Goal: Information Seeking & Learning: Learn about a topic

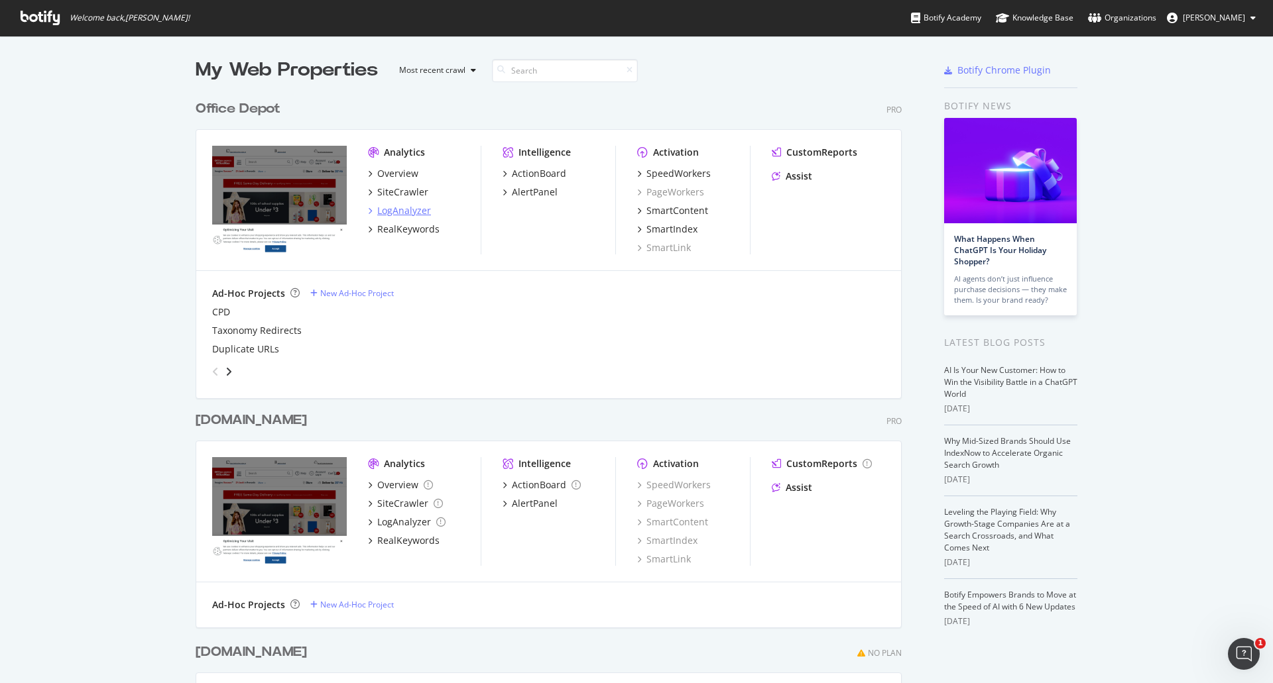
click at [400, 213] on div "LogAnalyzer" at bounding box center [404, 210] width 54 height 13
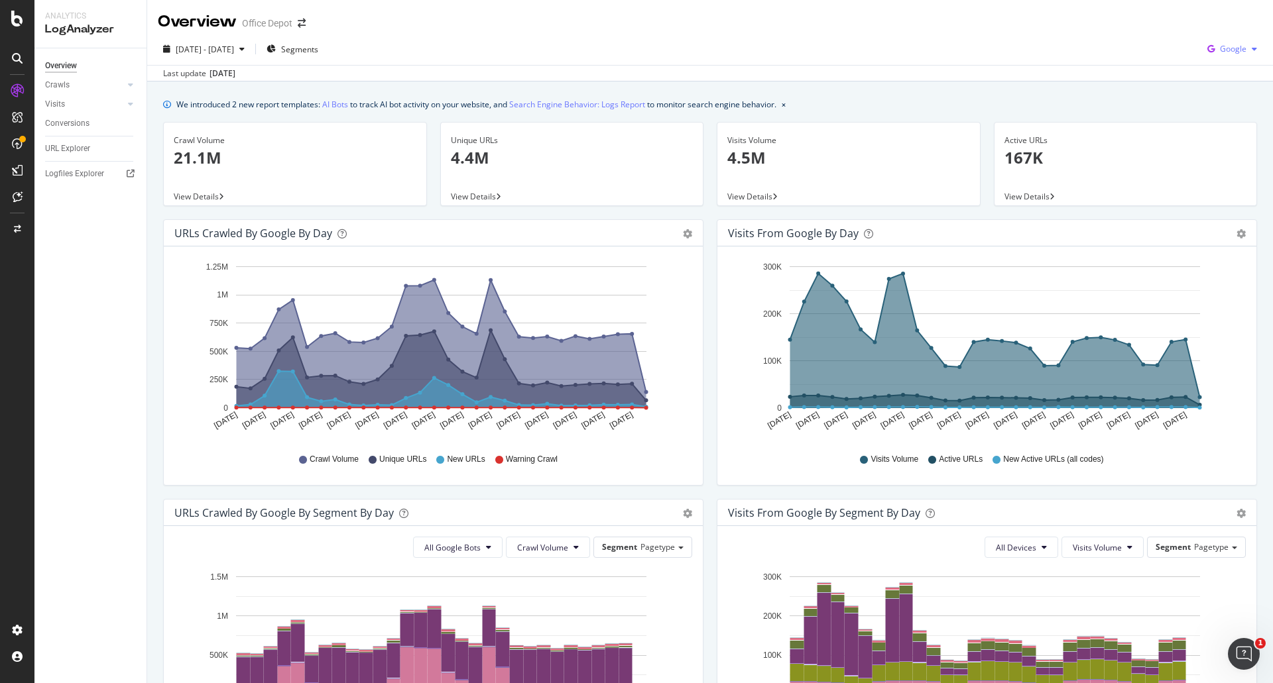
click at [1234, 46] on span "Google" at bounding box center [1233, 48] width 27 height 11
drag, startPoint x: 1219, startPoint y: 97, endPoint x: 1132, endPoint y: 64, distance: 92.9
click at [1132, 63] on div "2025 Jul. 22nd - Aug. 20th Segments Google" at bounding box center [710, 51] width 1126 height 27
click at [234, 52] on span "[DATE] - [DATE]" at bounding box center [205, 49] width 58 height 11
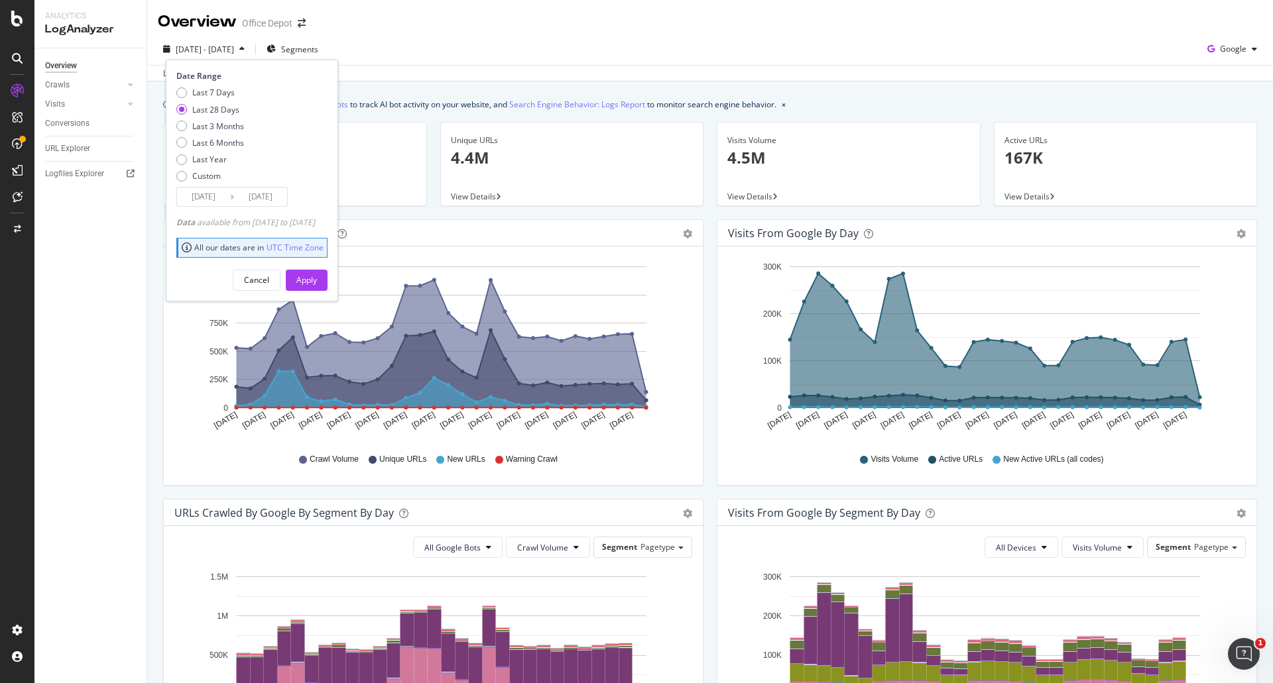
click at [231, 107] on div "Last 28 Days" at bounding box center [215, 109] width 47 height 11
click at [280, 278] on button "Cancel" at bounding box center [257, 280] width 48 height 21
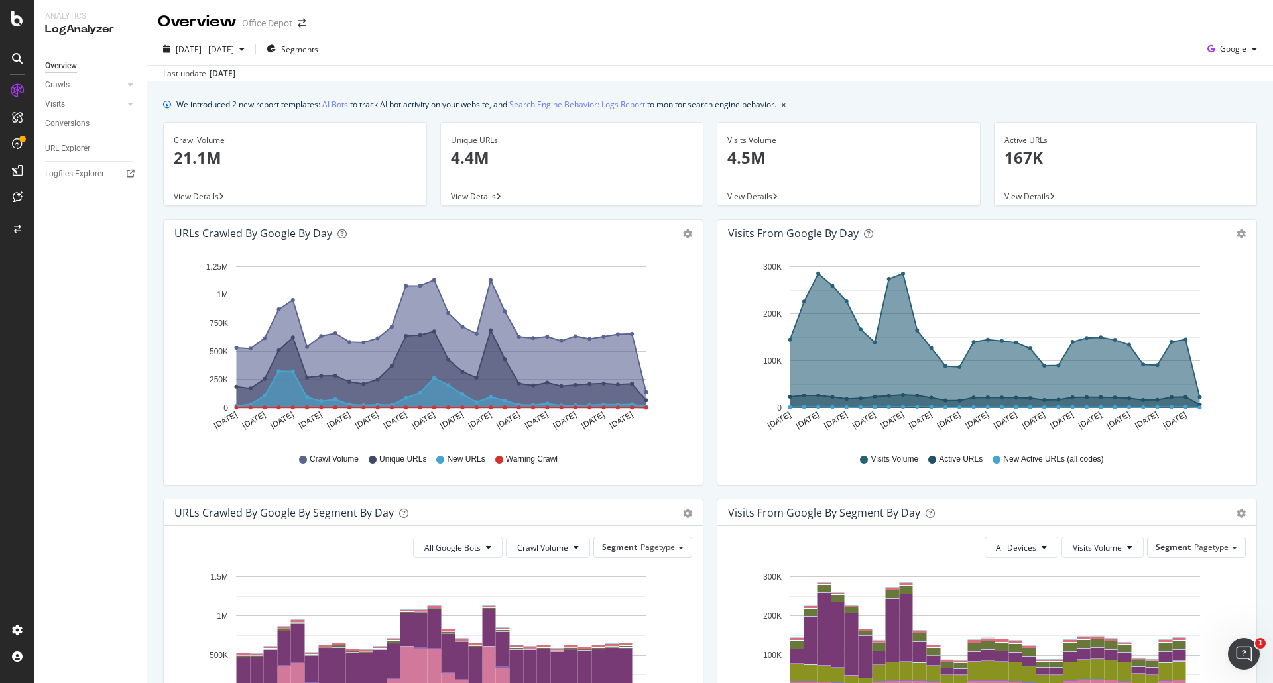
click at [1131, 64] on div "2025 Jul. 22nd - Aug. 20th Segments Google" at bounding box center [710, 51] width 1126 height 27
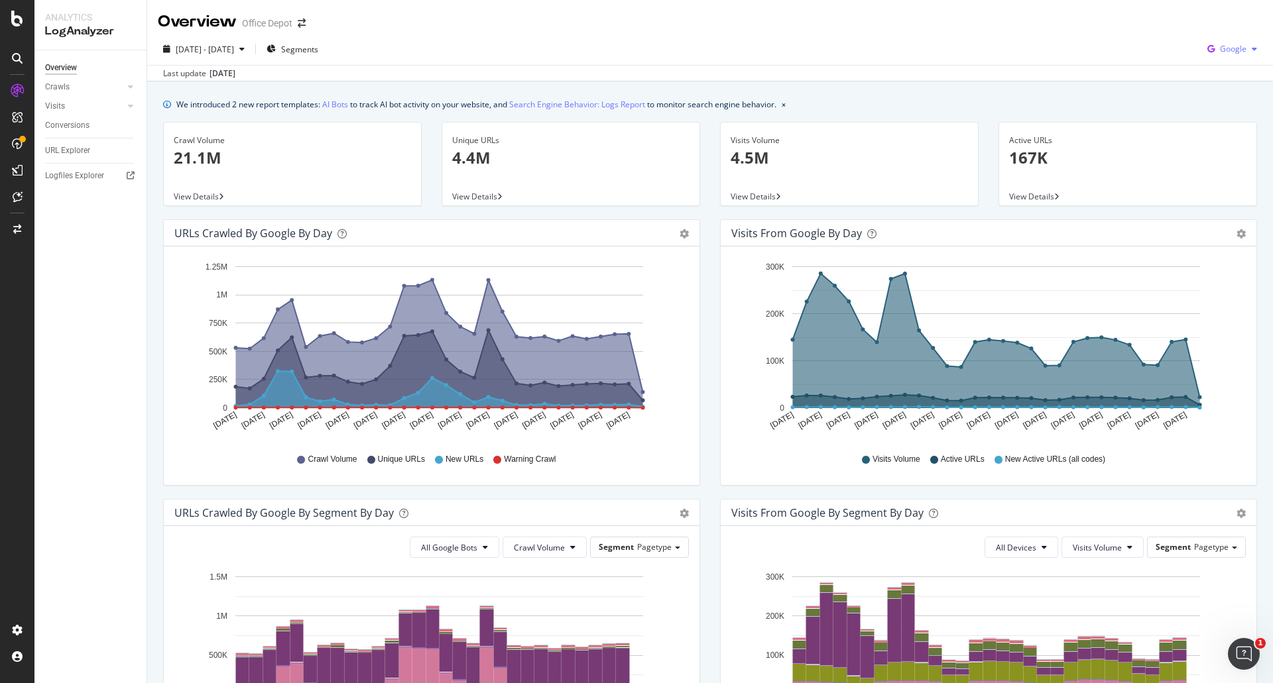
click at [1220, 51] on span "Google" at bounding box center [1233, 48] width 27 height 11
click at [1220, 126] on span "OpenAI" at bounding box center [1232, 125] width 49 height 12
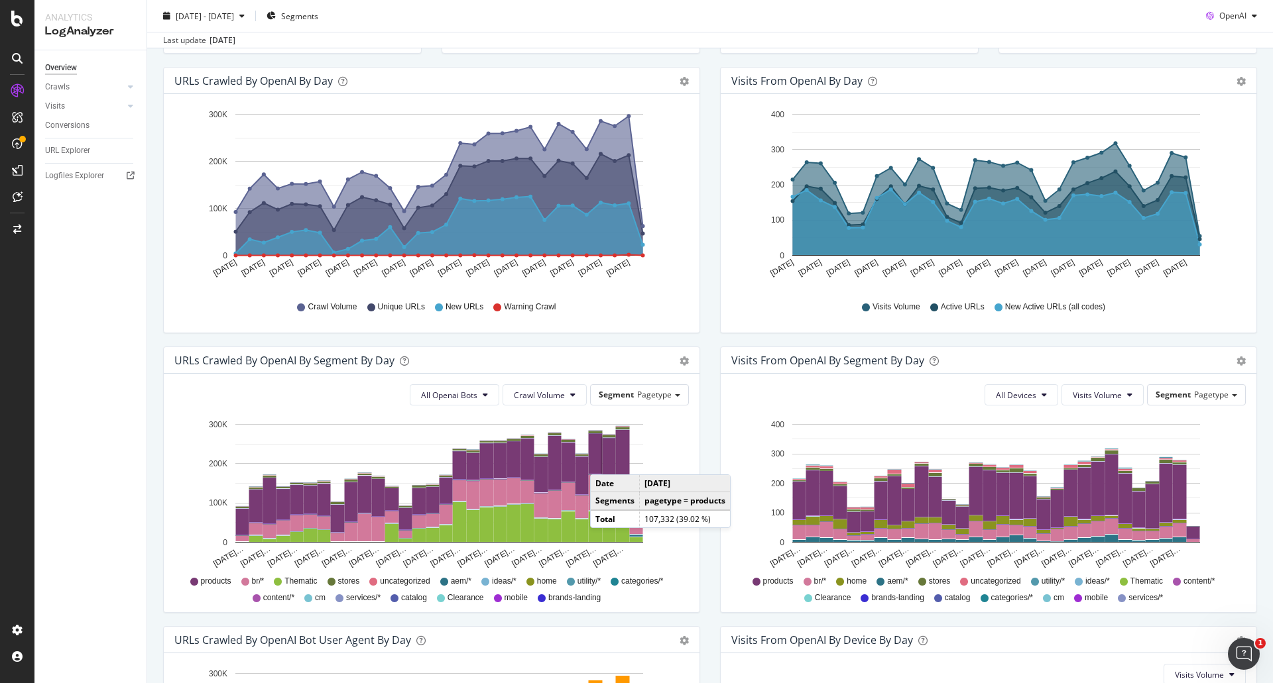
scroll to position [133, 0]
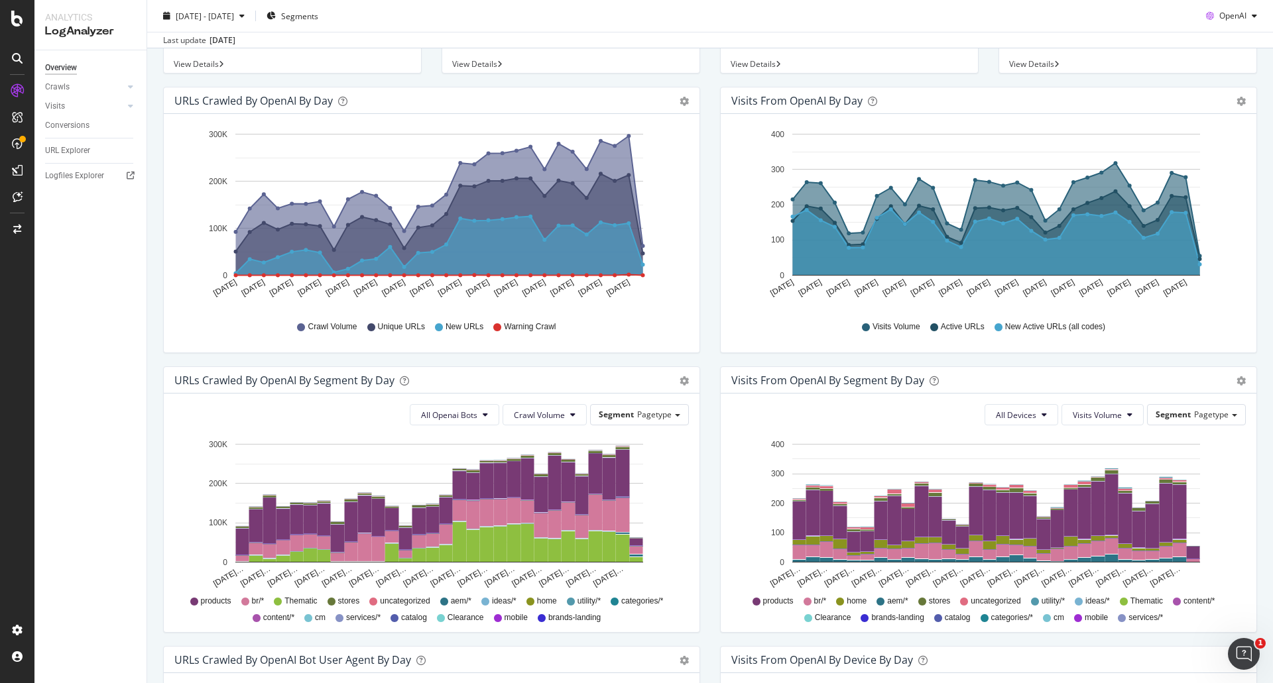
click at [206, 58] on span "View Details" at bounding box center [196, 63] width 45 height 11
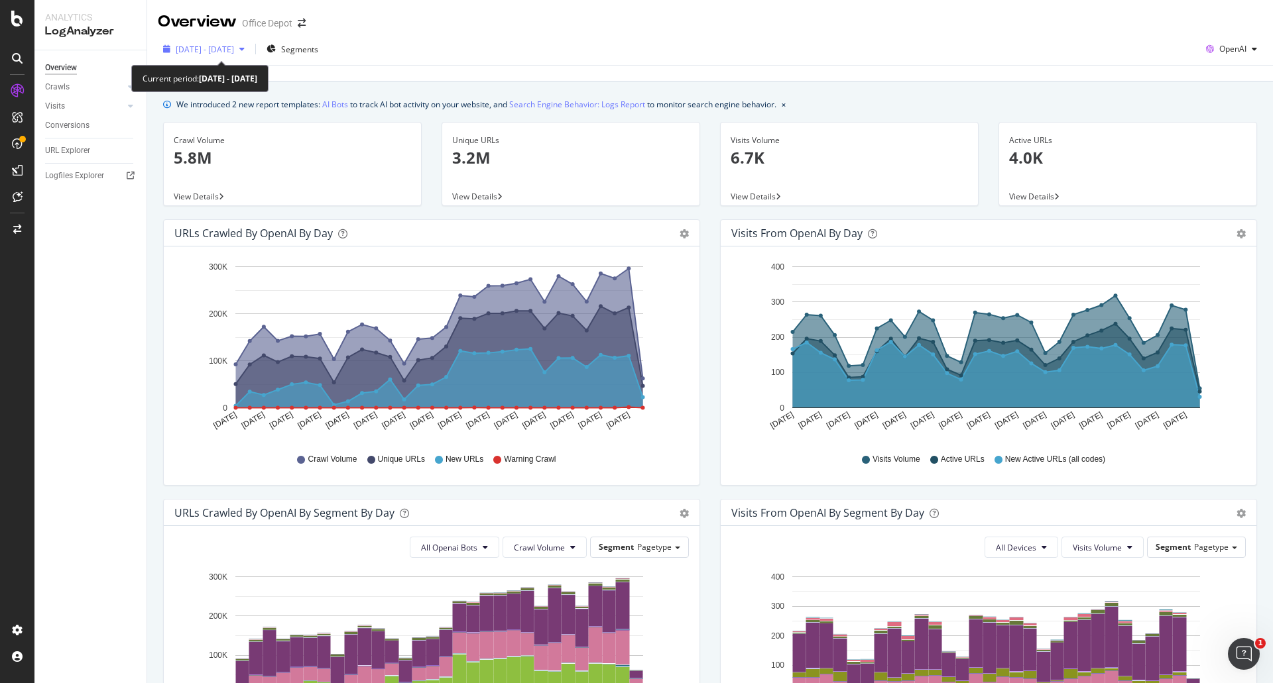
click at [234, 44] on span "[DATE] - [DATE]" at bounding box center [205, 49] width 58 height 11
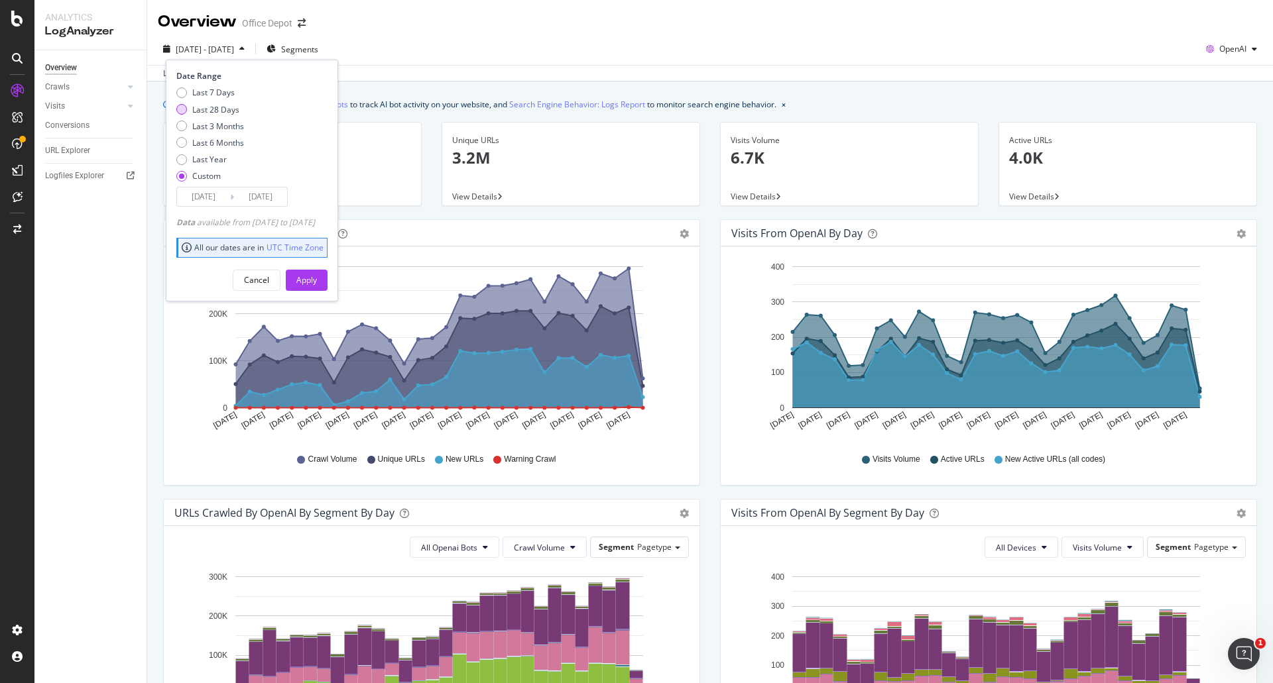
click at [229, 112] on div "Last 28 Days" at bounding box center [215, 109] width 47 height 11
type input "[DATE]"
click at [317, 281] on div "Apply" at bounding box center [306, 279] width 21 height 11
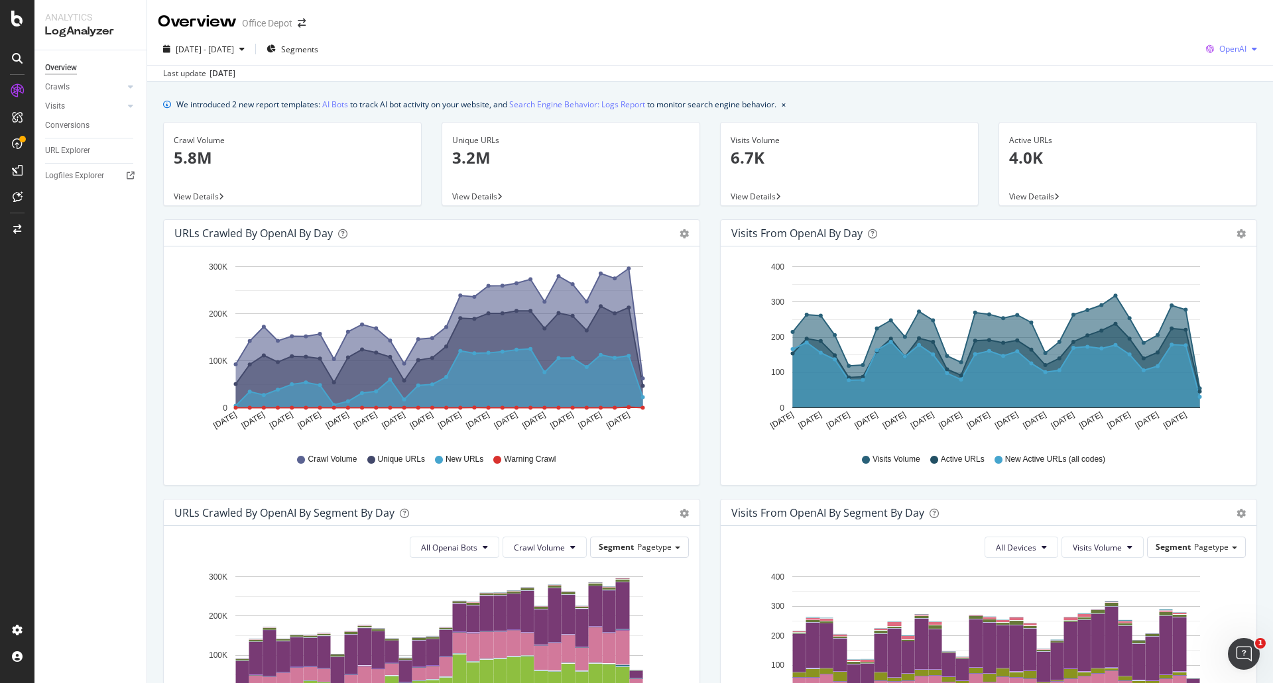
click at [1220, 50] on span "OpenAI" at bounding box center [1232, 48] width 27 height 11
click at [1205, 143] on div "Other AI Bots" at bounding box center [1220, 148] width 91 height 19
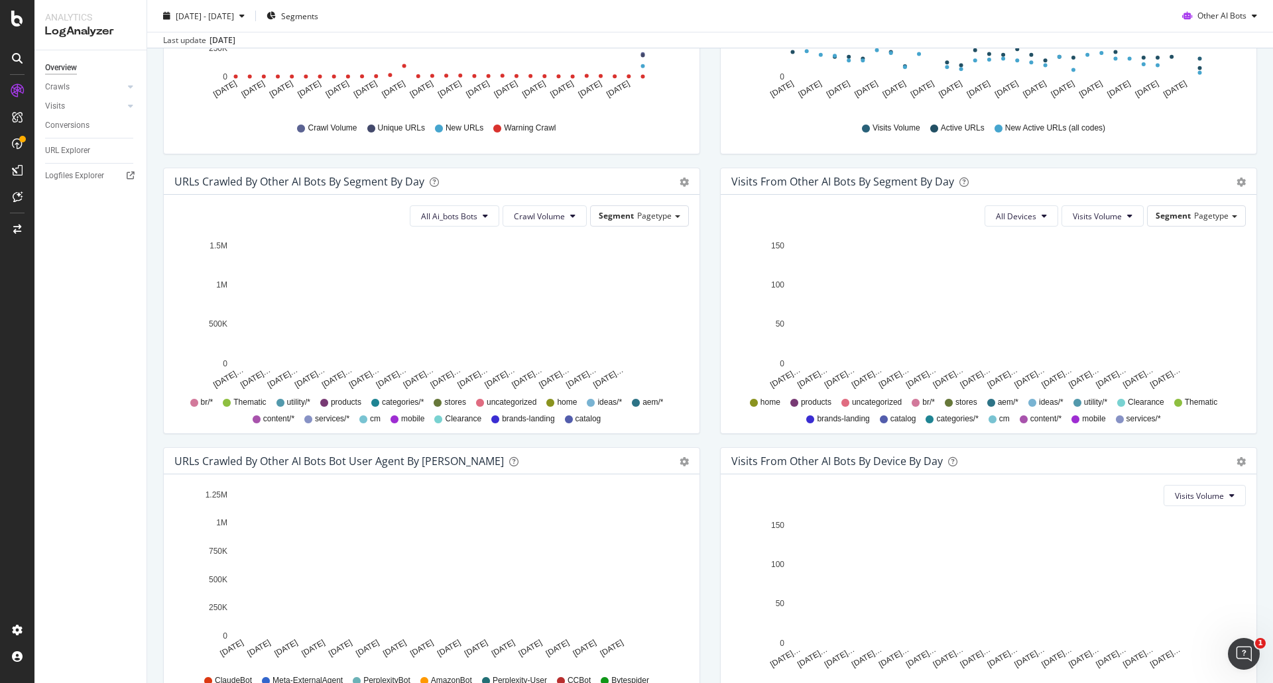
scroll to position [265, 0]
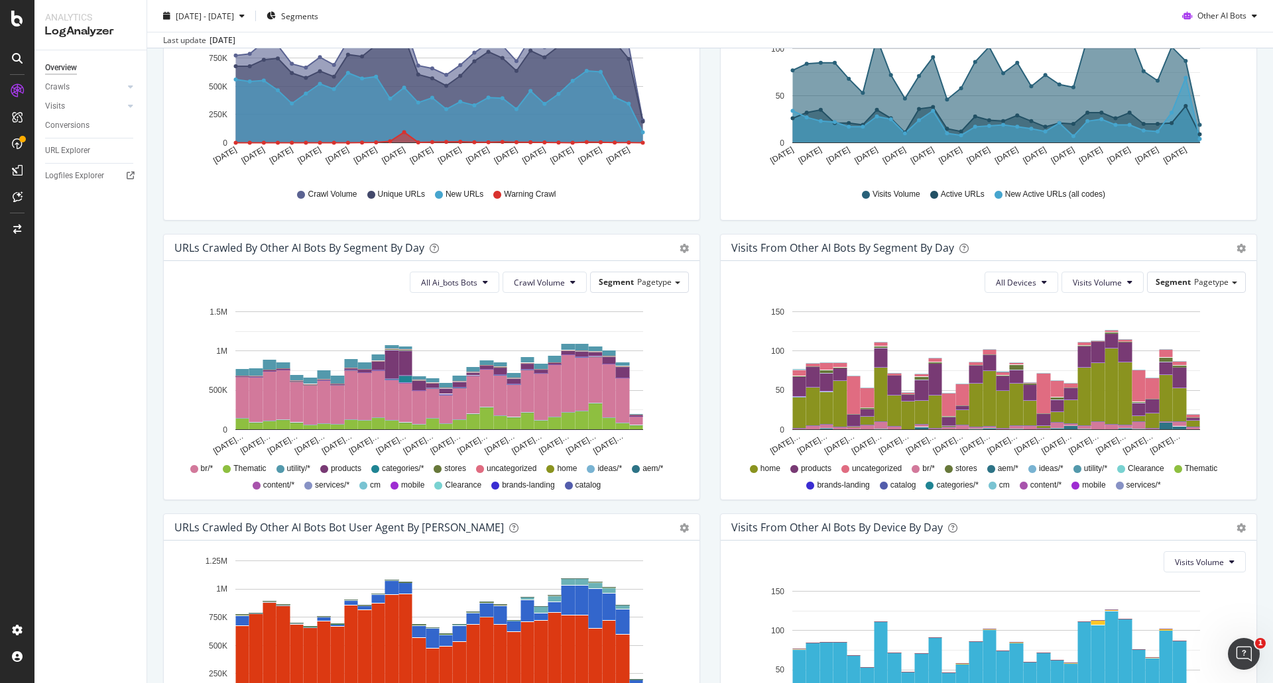
click at [235, 37] on div "[DATE]" at bounding box center [222, 40] width 26 height 12
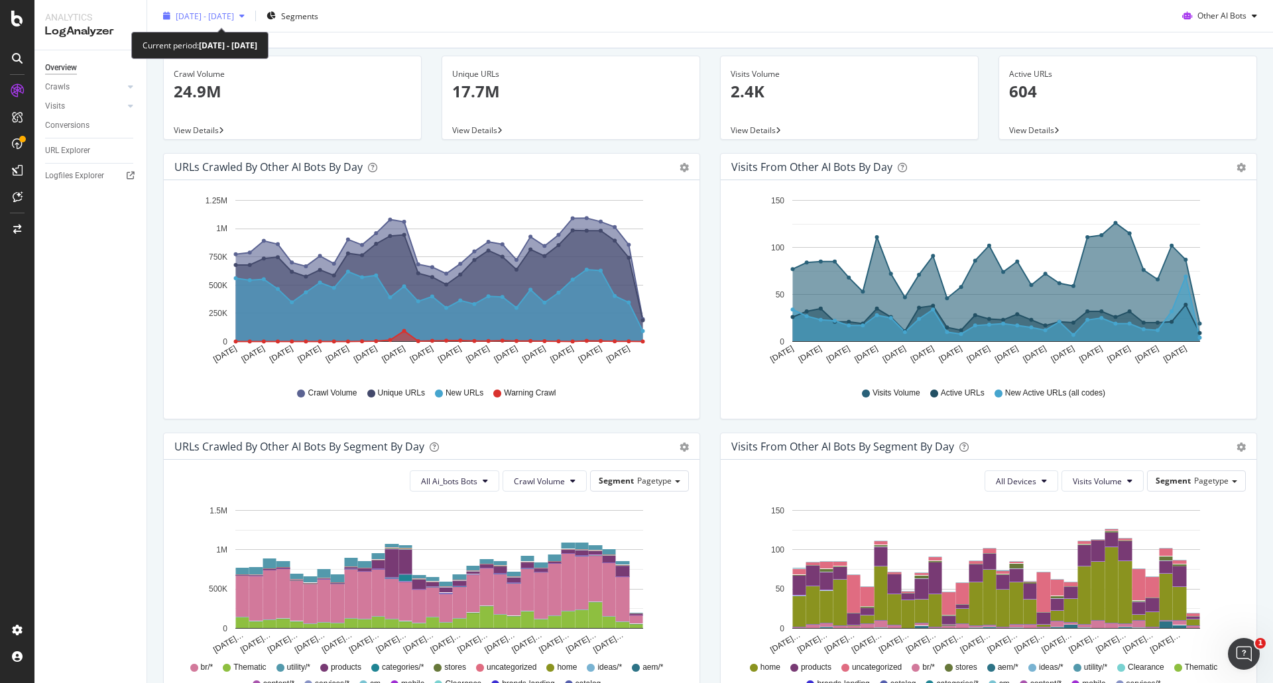
click at [234, 19] on span "[DATE] - [DATE]" at bounding box center [205, 15] width 58 height 11
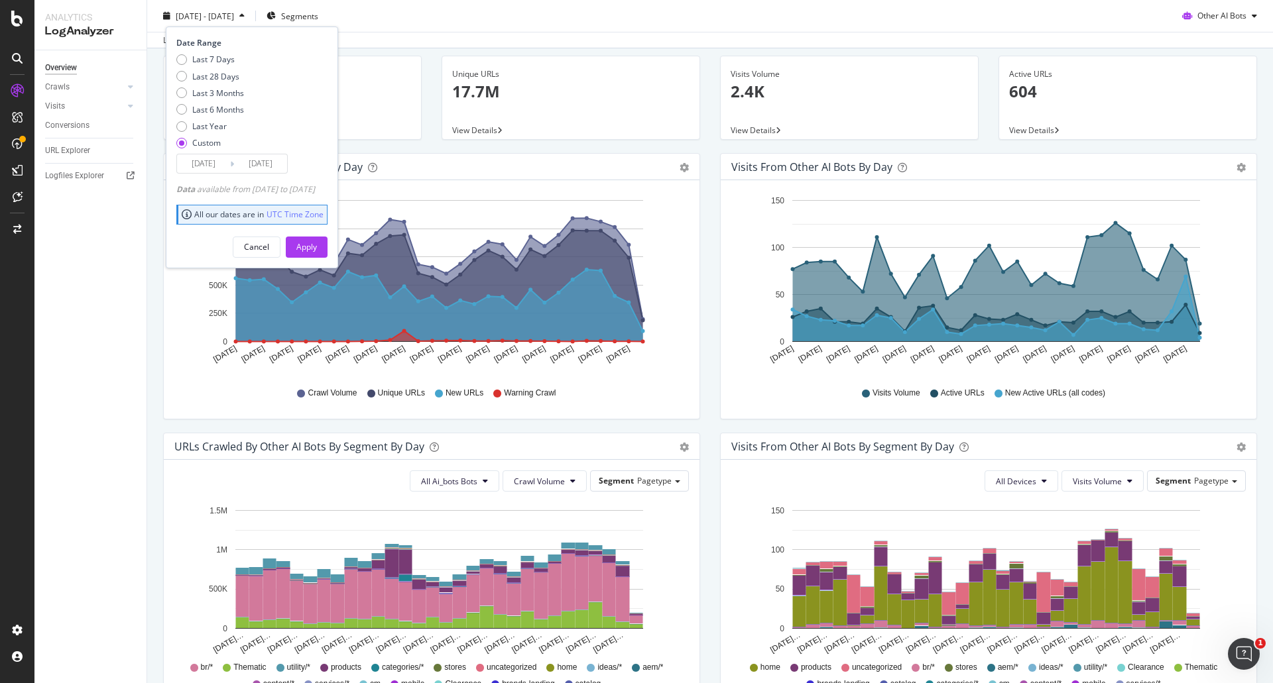
click at [234, 19] on span "[DATE] - [DATE]" at bounding box center [205, 15] width 58 height 11
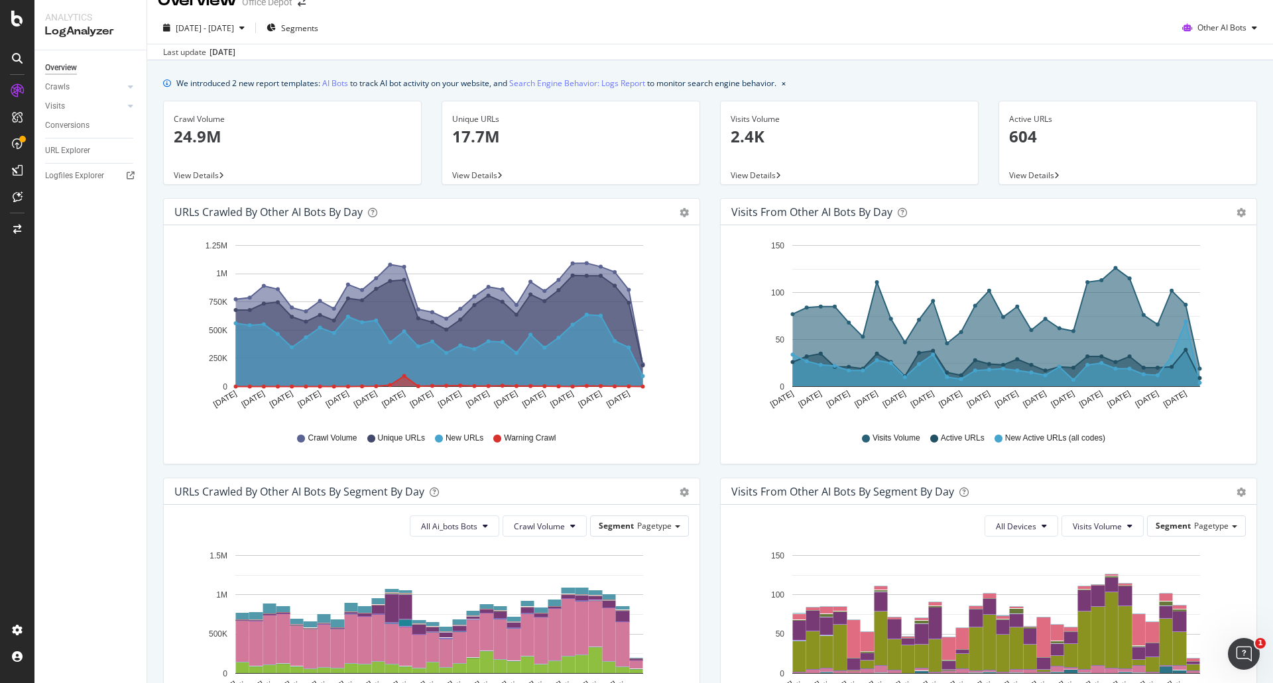
scroll to position [0, 0]
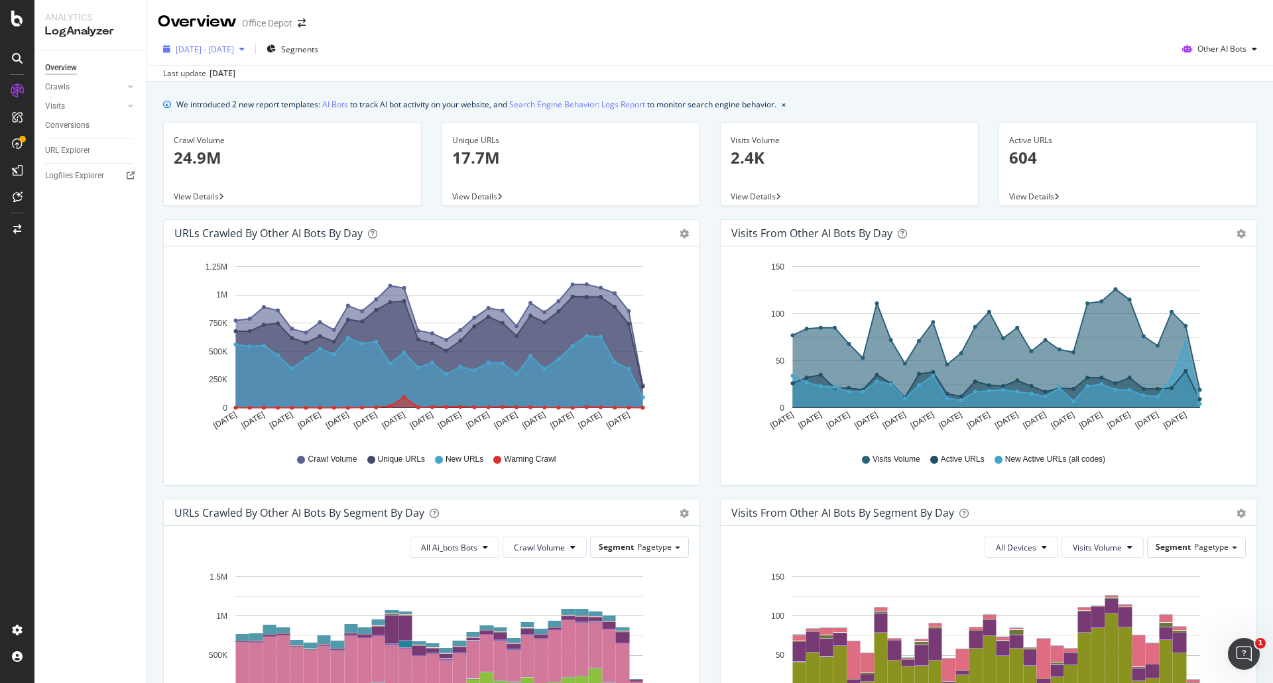
click at [241, 55] on div "[DATE] - [DATE]" at bounding box center [204, 49] width 92 height 20
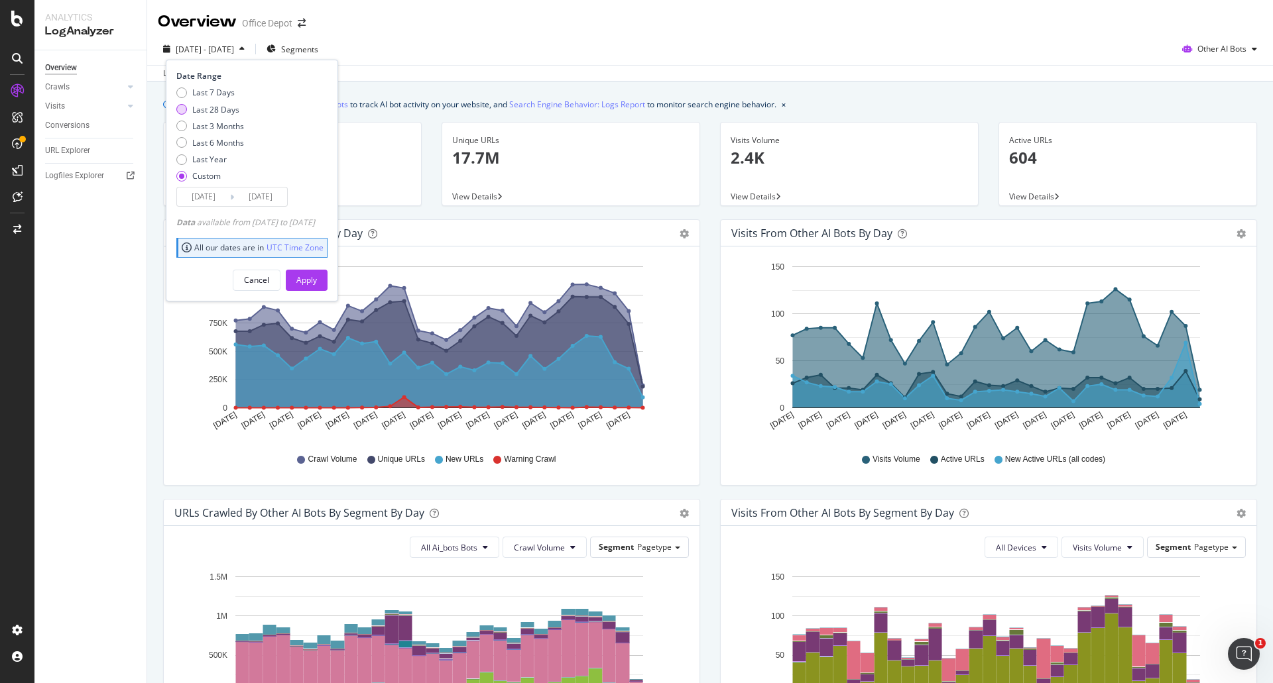
click at [227, 110] on div "Last 28 Days" at bounding box center [215, 109] width 47 height 11
type input "[DATE]"
click at [317, 279] on div "Apply" at bounding box center [306, 279] width 21 height 11
